Goal: Navigation & Orientation: Go to known website

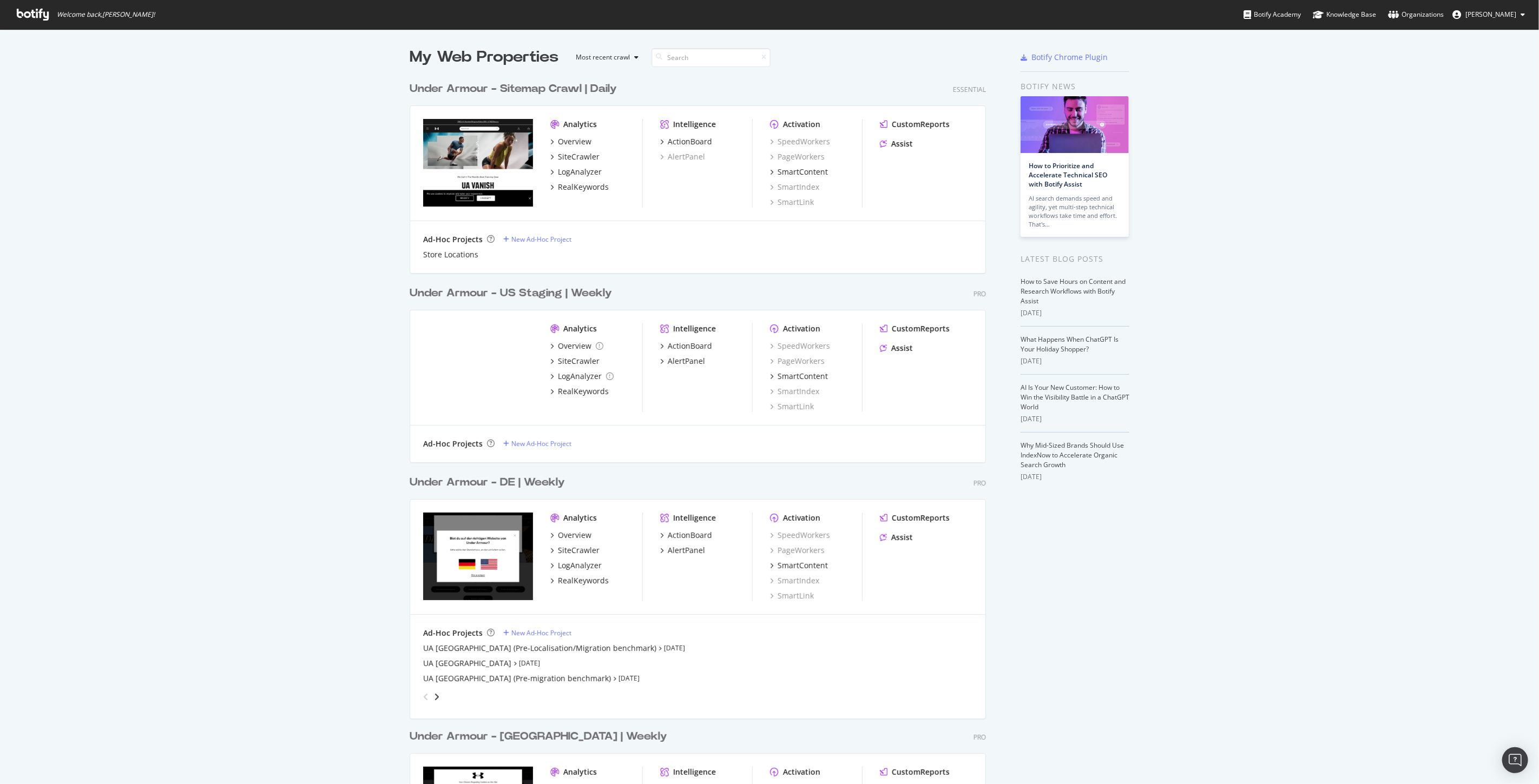
scroll to position [775, 1521]
